Goal: Understand process/instructions

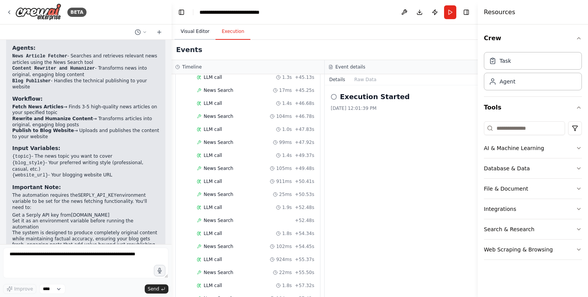
click at [194, 36] on button "Visual Editor" at bounding box center [194, 32] width 41 height 16
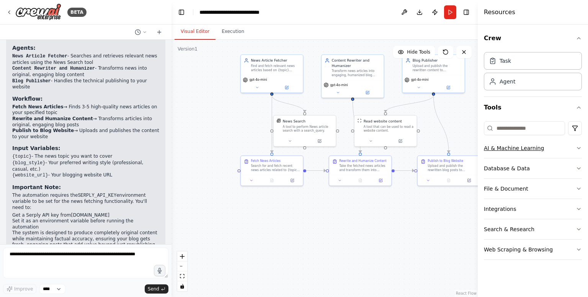
click at [499, 147] on button "AI & Machine Learning" at bounding box center [533, 148] width 98 height 20
click at [564, 144] on button "AI & Machine Learning" at bounding box center [533, 148] width 98 height 20
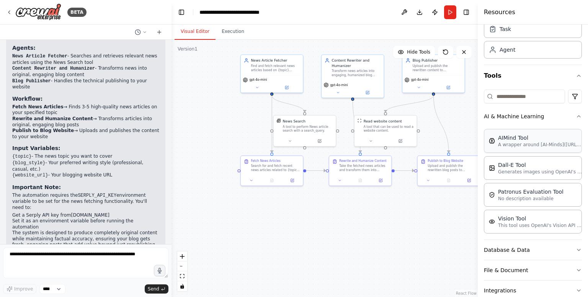
scroll to position [87, 0]
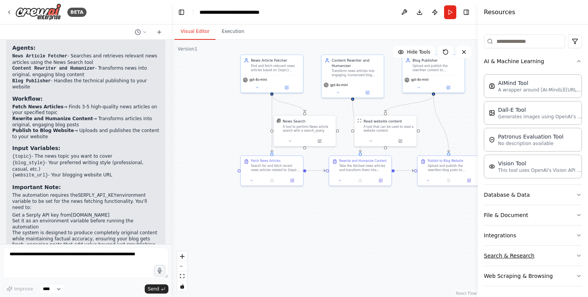
click at [535, 263] on div "AI & Machine Learning AIMind Tool A wrapper around [AI-Minds]([URL][DOMAIN_NAME…" at bounding box center [533, 168] width 98 height 235
click at [559, 251] on button "Search & Research" at bounding box center [533, 256] width 98 height 20
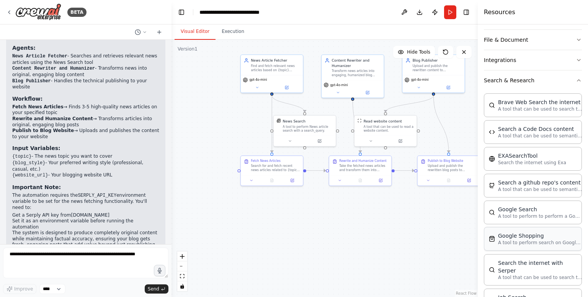
scroll to position [278, 0]
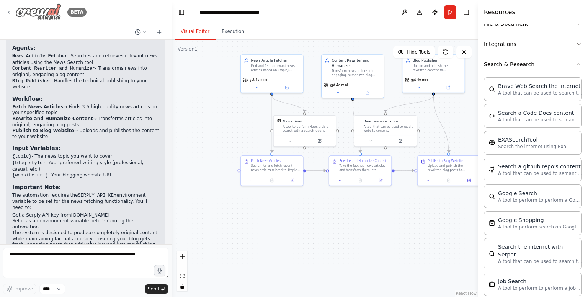
click at [259, 205] on div ".deletable-edge-delete-btn { width: 20px; height: 20px; border: 0px solid #ffff…" at bounding box center [324, 168] width 306 height 257
click at [366, 227] on div ".deletable-edge-delete-btn { width: 20px; height: 20px; border: 0px solid #ffff…" at bounding box center [324, 168] width 306 height 257
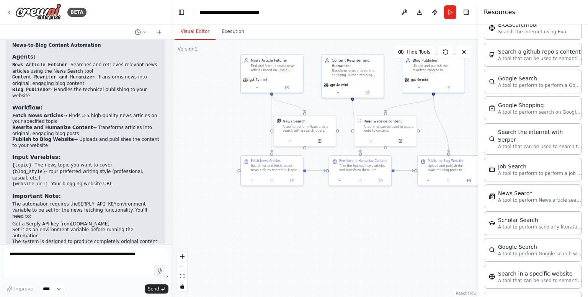
scroll to position [661, 0]
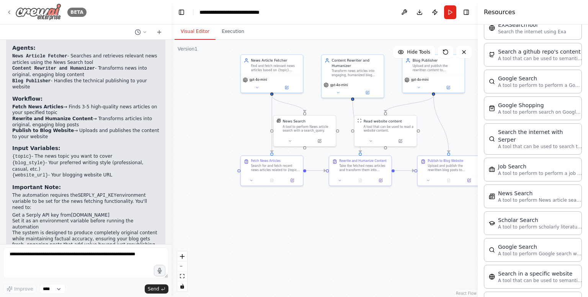
click at [10, 11] on icon at bounding box center [9, 12] width 6 height 6
